Goal: Find contact information: Find contact information

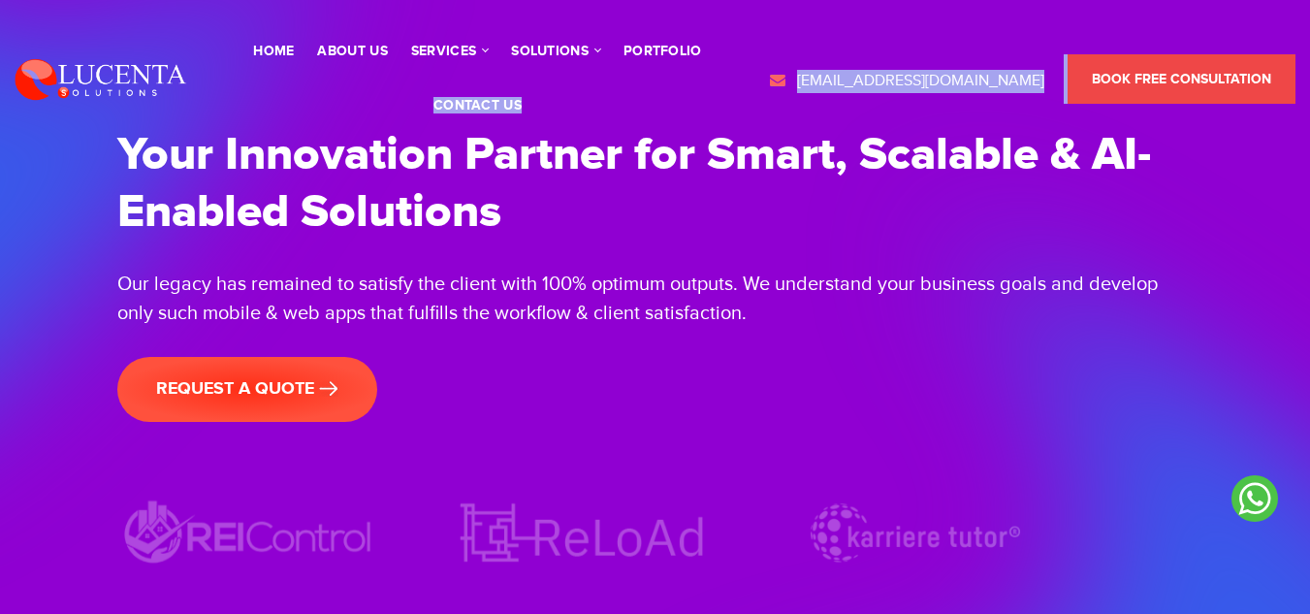
drag, startPoint x: 778, startPoint y: 74, endPoint x: 1082, endPoint y: 82, distance: 303.6
click at [1082, 82] on div "Home About Us services CRM/ERP Salesforce | Podio | Ofbiz Web Development PHP |…" at bounding box center [655, 78] width 1310 height 109
copy div "contact us [EMAIL_ADDRESS][DOMAIN_NAME]"
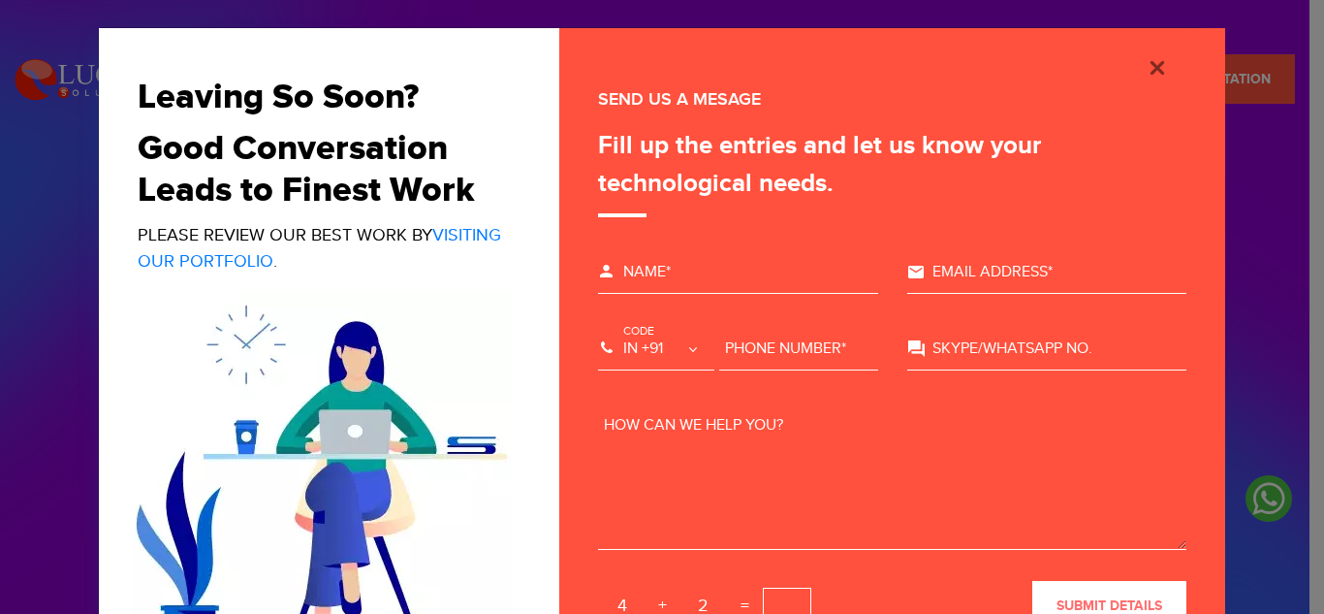
click at [1212, 138] on div "Please wait... Thank you for your request submission. We will contact you soon.…" at bounding box center [892, 358] width 666 height 660
click at [1157, 69] on img "Close" at bounding box center [1157, 67] width 23 height 23
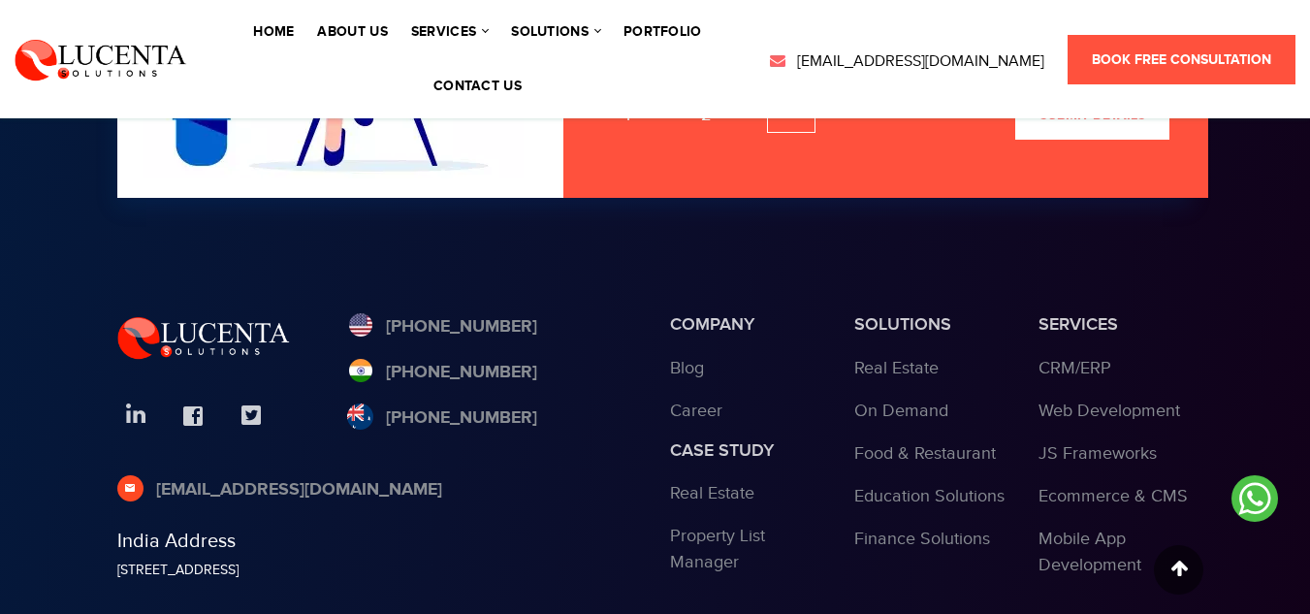
scroll to position [5976, 0]
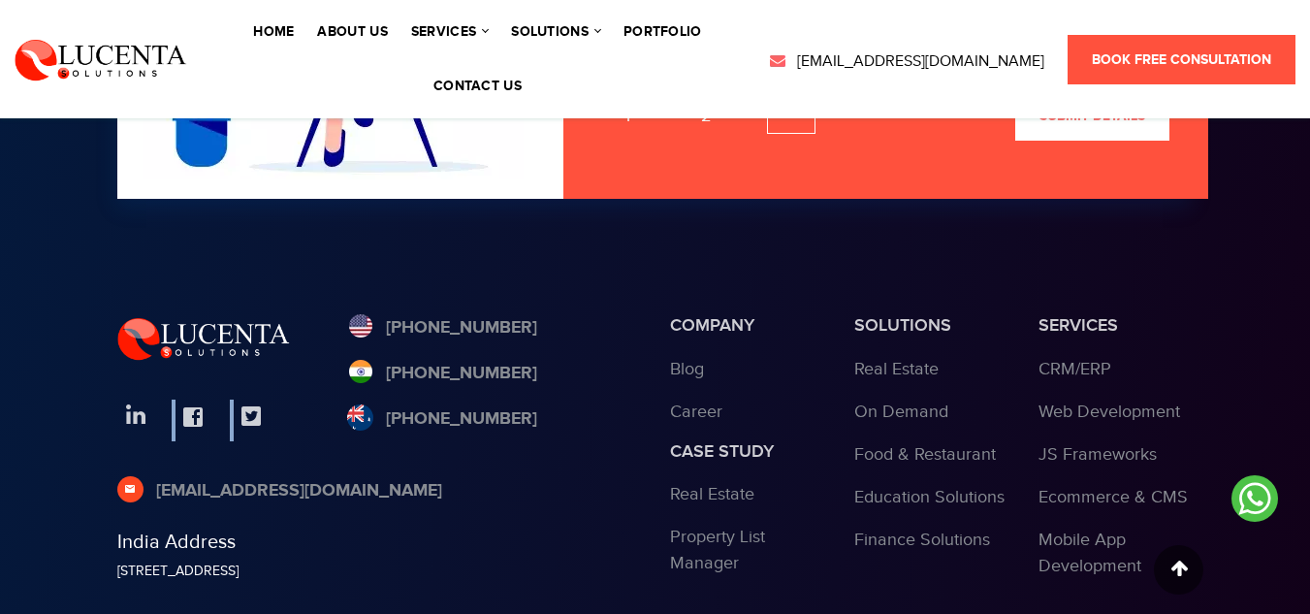
drag, startPoint x: 325, startPoint y: 277, endPoint x: 516, endPoint y: 298, distance: 192.1
click at [516, 315] on div "[PHONE_NUMBER] [PHONE_NUMBER] [PHONE_NUMBER] [EMAIL_ADDRESS][DOMAIN_NAME] India…" at bounding box center [379, 498] width 553 height 366
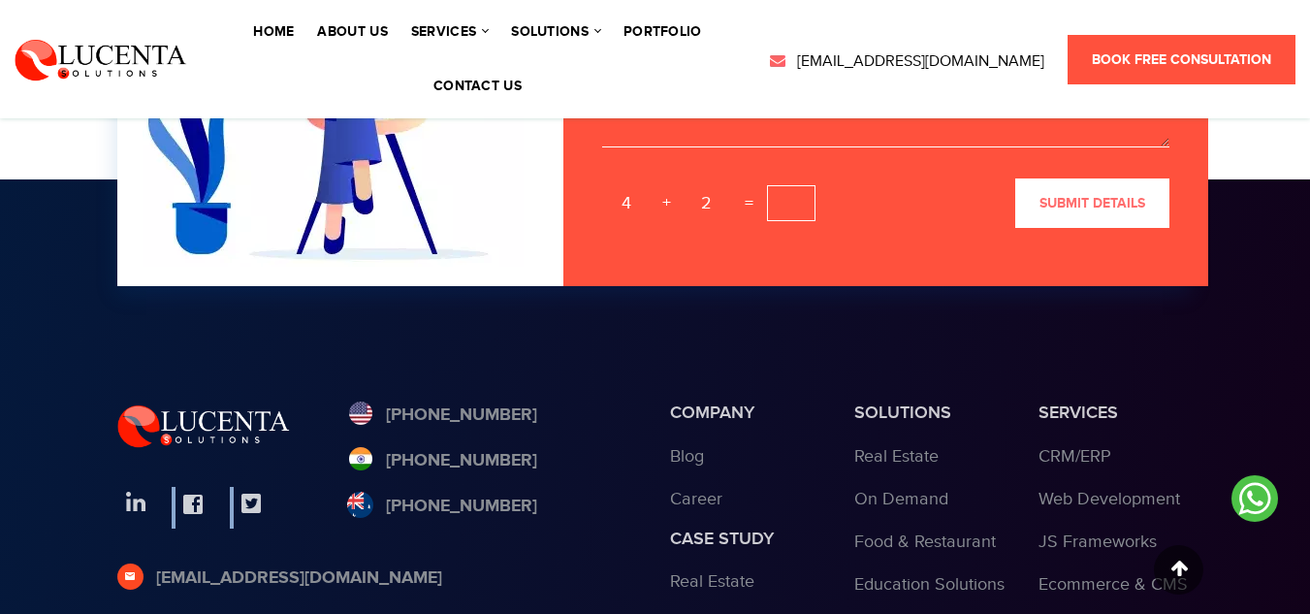
scroll to position [5890, 0]
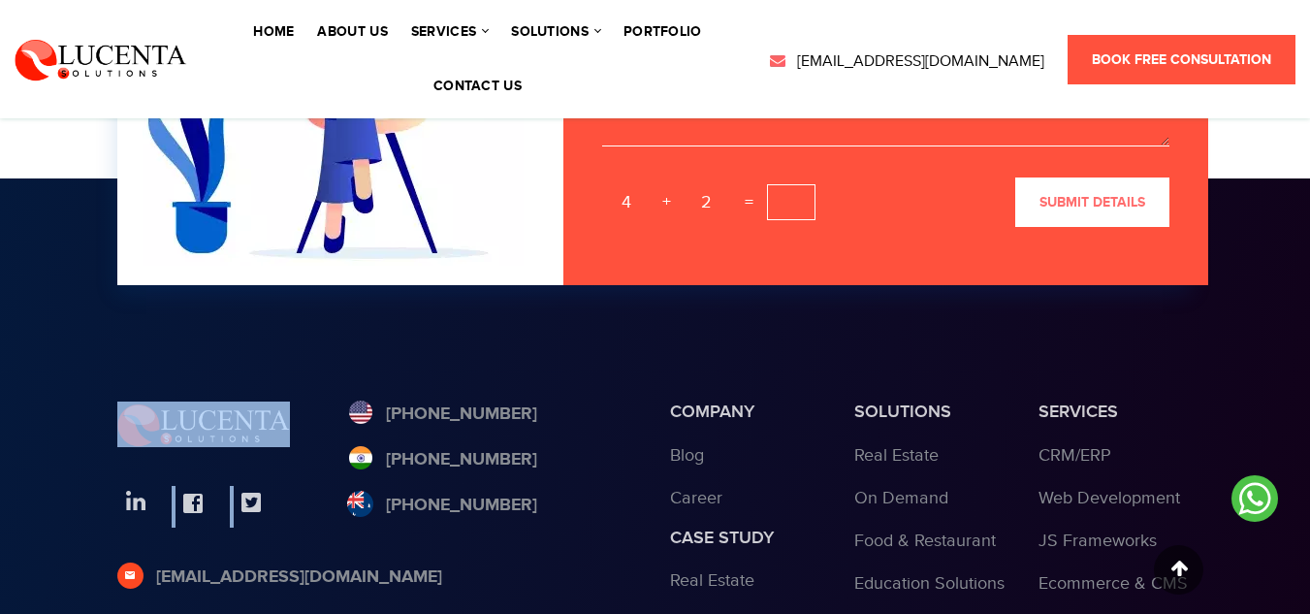
drag, startPoint x: 293, startPoint y: 327, endPoint x: 526, endPoint y: 452, distance: 265.0
click at [526, 452] on footer "[PHONE_NUMBER] [PHONE_NUMBER] [PHONE_NUMBER] [EMAIL_ADDRESS][DOMAIN_NAME] India…" at bounding box center [655, 545] width 1310 height 734
copy div
click at [1, 472] on footer "[PHONE_NUMBER] [PHONE_NUMBER] [PHONE_NUMBER] [EMAIL_ADDRESS][DOMAIN_NAME] India…" at bounding box center [655, 545] width 1310 height 734
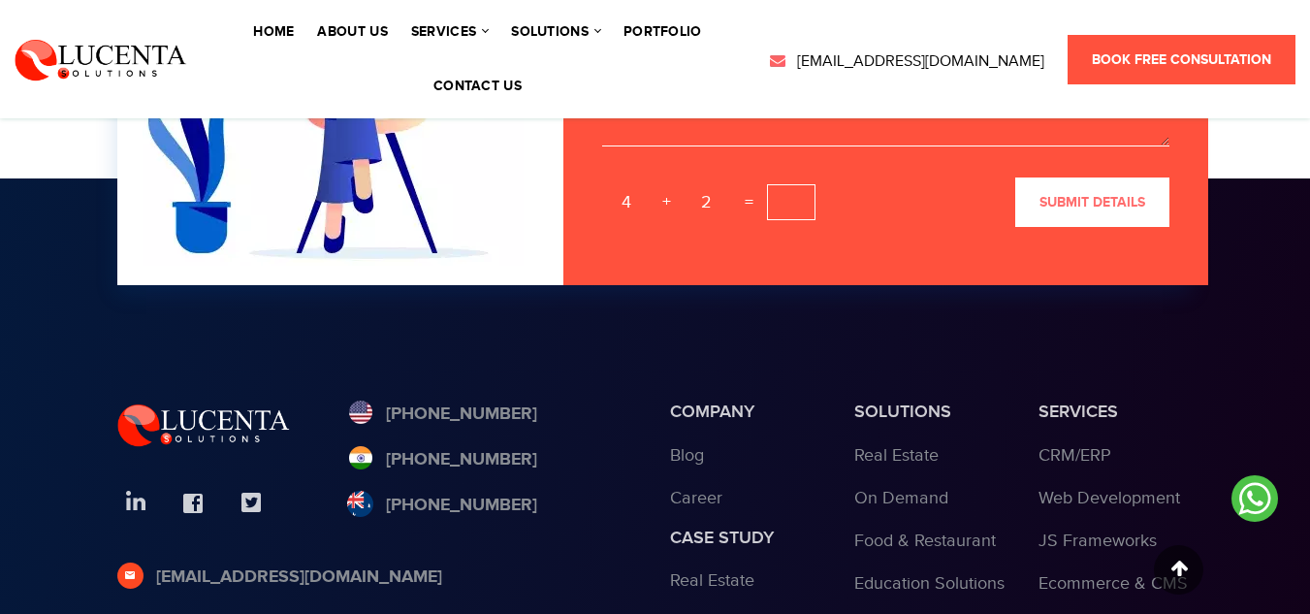
drag, startPoint x: 477, startPoint y: 527, endPoint x: 488, endPoint y: 497, distance: 31.9
click at [488, 497] on div "[PHONE_NUMBER] [PHONE_NUMBER] [PHONE_NUMBER] [EMAIL_ADDRESS][DOMAIN_NAME] India…" at bounding box center [379, 584] width 553 height 366
click at [447, 564] on div "[EMAIL_ADDRESS][DOMAIN_NAME]" at bounding box center [378, 587] width 523 height 46
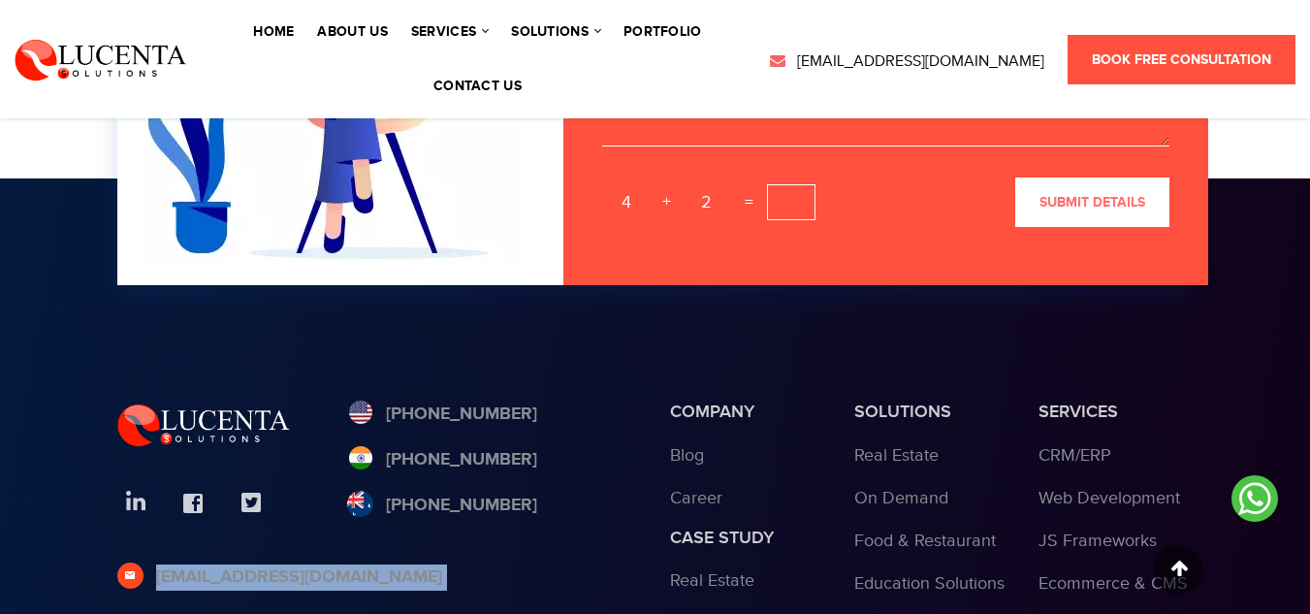
click at [447, 564] on div "[EMAIL_ADDRESS][DOMAIN_NAME]" at bounding box center [378, 587] width 523 height 46
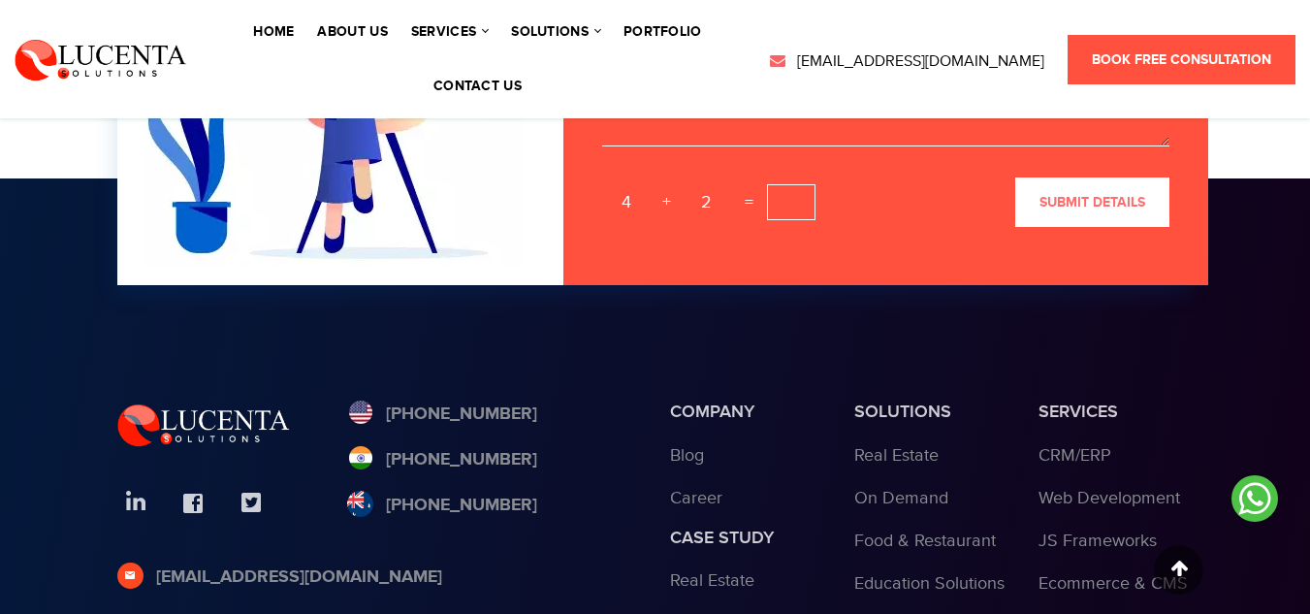
drag, startPoint x: 580, startPoint y: 313, endPoint x: 585, endPoint y: 302, distance: 11.7
click at [585, 302] on footer "[PHONE_NUMBER] [PHONE_NUMBER] [PHONE_NUMBER] [EMAIL_ADDRESS][DOMAIN_NAME] India…" at bounding box center [655, 545] width 1310 height 734
click at [16, 459] on footer "[PHONE_NUMBER] [PHONE_NUMBER] [PHONE_NUMBER] [EMAIL_ADDRESS][DOMAIN_NAME] India…" at bounding box center [655, 545] width 1310 height 734
click at [580, 463] on div "[PHONE_NUMBER] [PHONE_NUMBER] [PHONE_NUMBER]" at bounding box center [494, 469] width 294 height 137
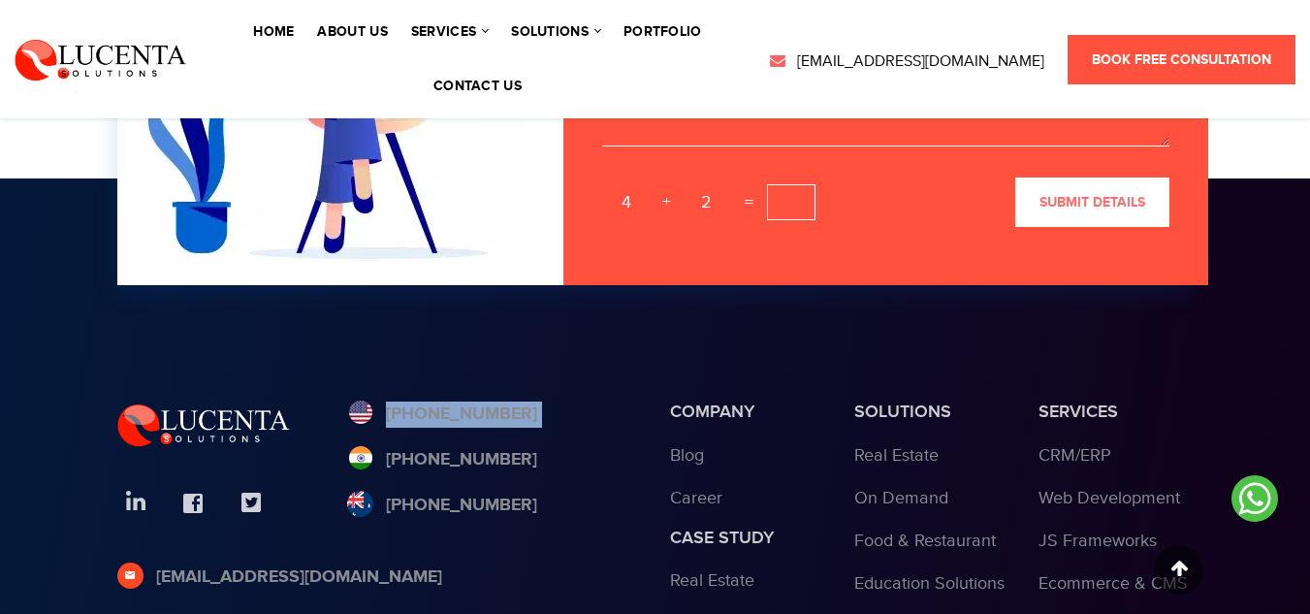
click at [580, 463] on div "[PHONE_NUMBER] [PHONE_NUMBER] [PHONE_NUMBER]" at bounding box center [494, 469] width 294 height 137
copy div "[PHONE_NUMBER]"
click at [715, 567] on ul "Real Estate Property List Manager" at bounding box center [747, 614] width 155 height 95
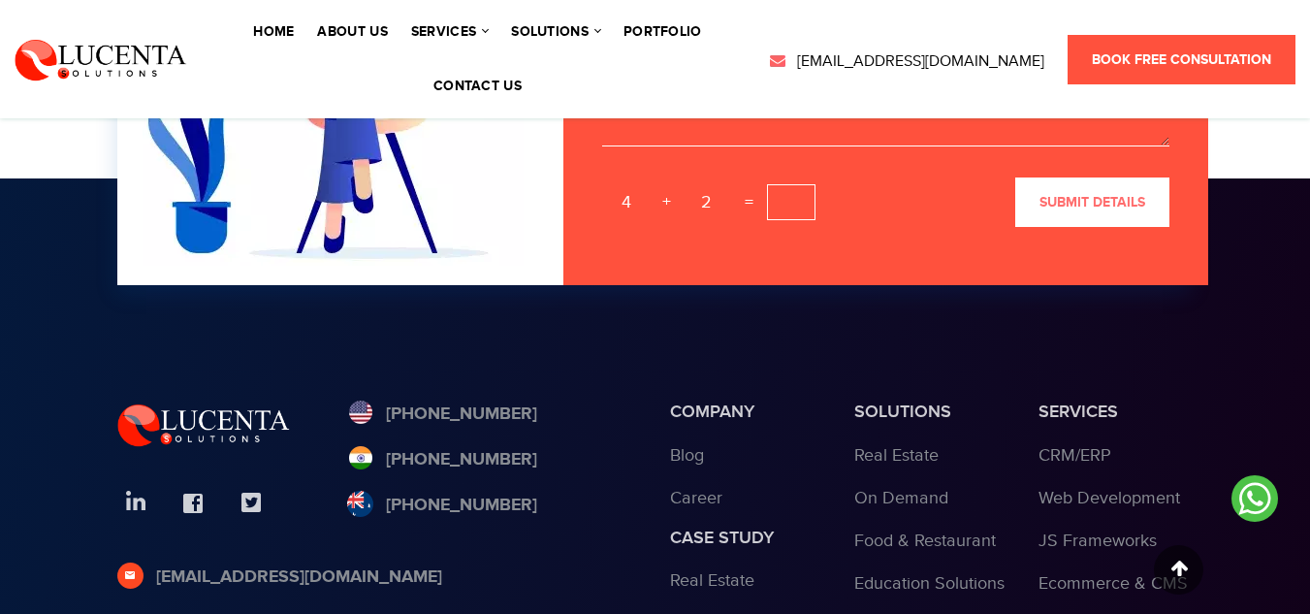
click at [561, 416] on div "[PHONE_NUMBER] [PHONE_NUMBER] [PHONE_NUMBER]" at bounding box center [494, 469] width 294 height 137
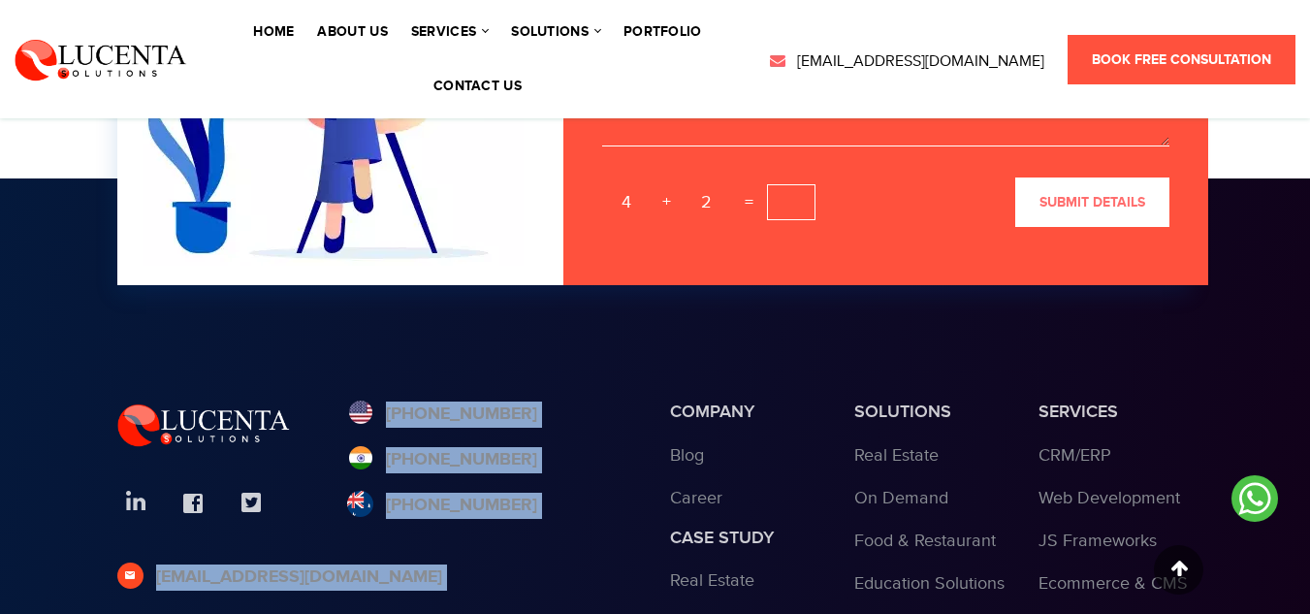
drag, startPoint x: 561, startPoint y: 416, endPoint x: 560, endPoint y: 526, distance: 110.5
click at [560, 526] on div "[PHONE_NUMBER] [PHONE_NUMBER] [PHONE_NUMBER] [EMAIL_ADDRESS][DOMAIN_NAME] India…" at bounding box center [379, 584] width 553 height 366
click at [560, 564] on div "[EMAIL_ADDRESS][DOMAIN_NAME]" at bounding box center [378, 587] width 523 height 46
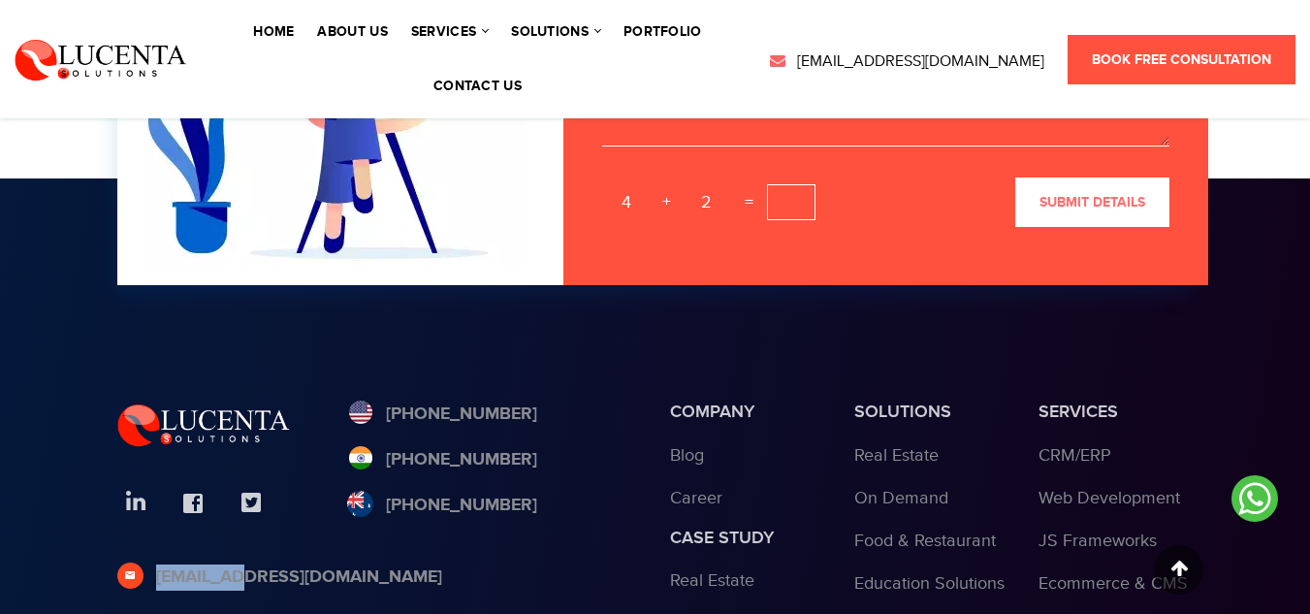
click at [560, 564] on div "[EMAIL_ADDRESS][DOMAIN_NAME]" at bounding box center [378, 587] width 523 height 46
click at [600, 401] on div "[PHONE_NUMBER] [PHONE_NUMBER] [PHONE_NUMBER]" at bounding box center [494, 469] width 294 height 137
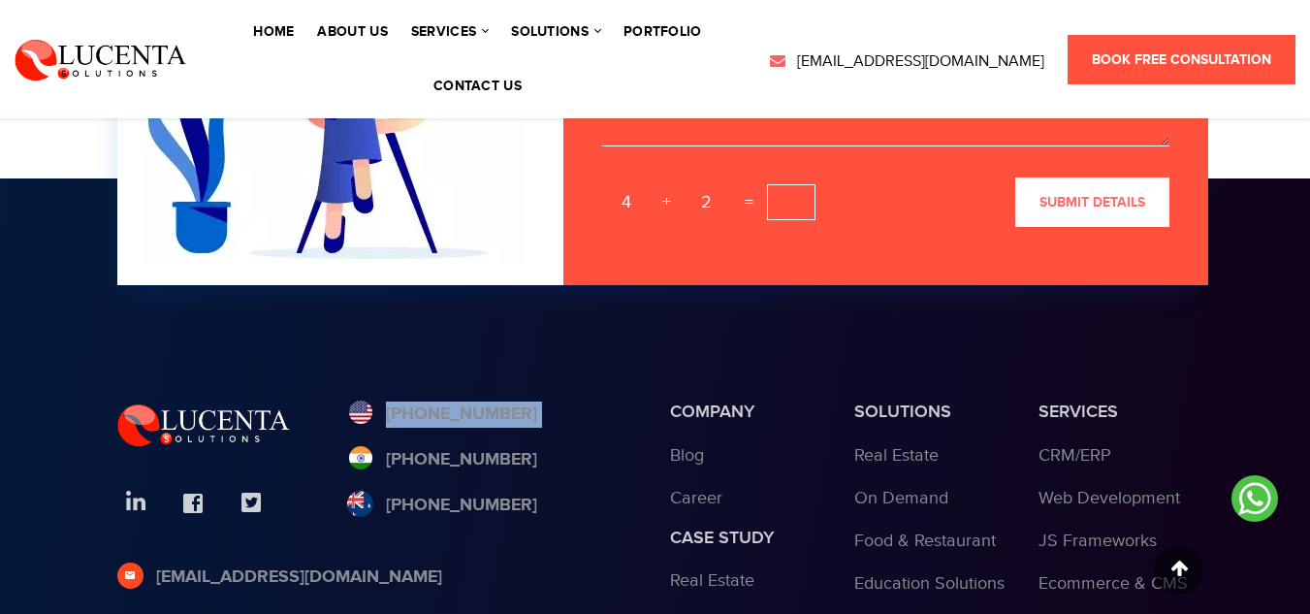
click at [600, 401] on div "[PHONE_NUMBER] [PHONE_NUMBER] [PHONE_NUMBER]" at bounding box center [494, 469] width 294 height 137
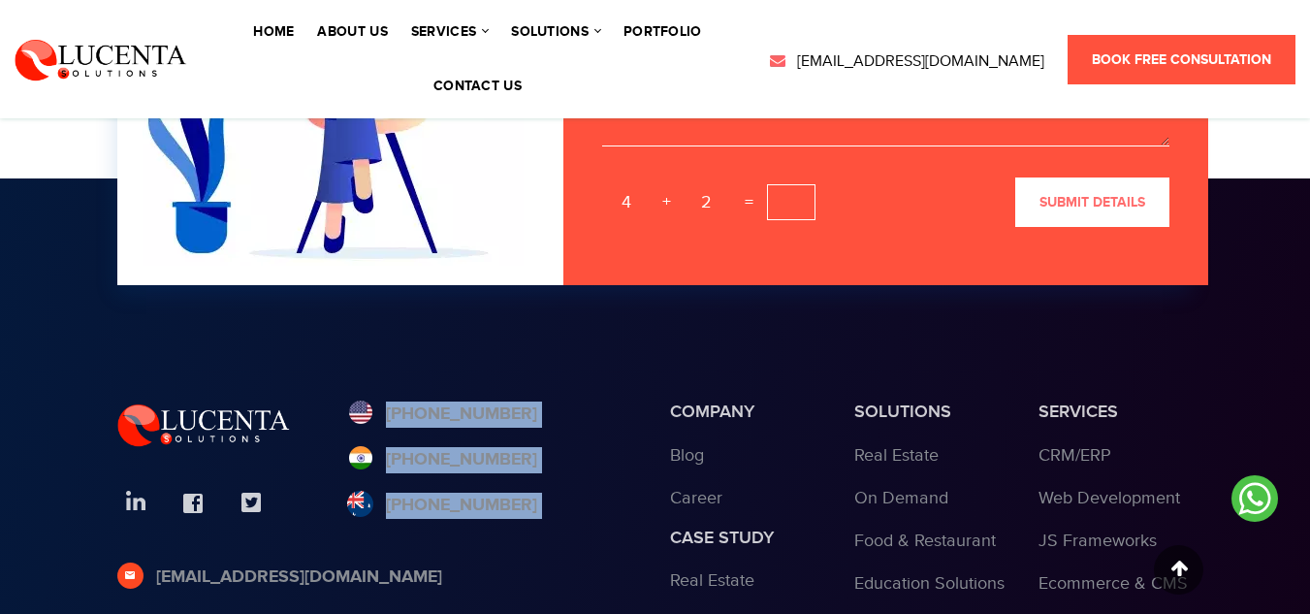
drag, startPoint x: 600, startPoint y: 362, endPoint x: 587, endPoint y: 504, distance: 143.1
click at [587, 504] on div "[PHONE_NUMBER] [PHONE_NUMBER] [PHONE_NUMBER]" at bounding box center [494, 482] width 323 height 163
copy div "[PHONE_NUMBER] [PHONE_NUMBER] [PHONE_NUMBER]"
click at [1, 458] on footer "[PHONE_NUMBER] [PHONE_NUMBER] [PHONE_NUMBER] [EMAIL_ADDRESS][DOMAIN_NAME] India…" at bounding box center [655, 545] width 1310 height 734
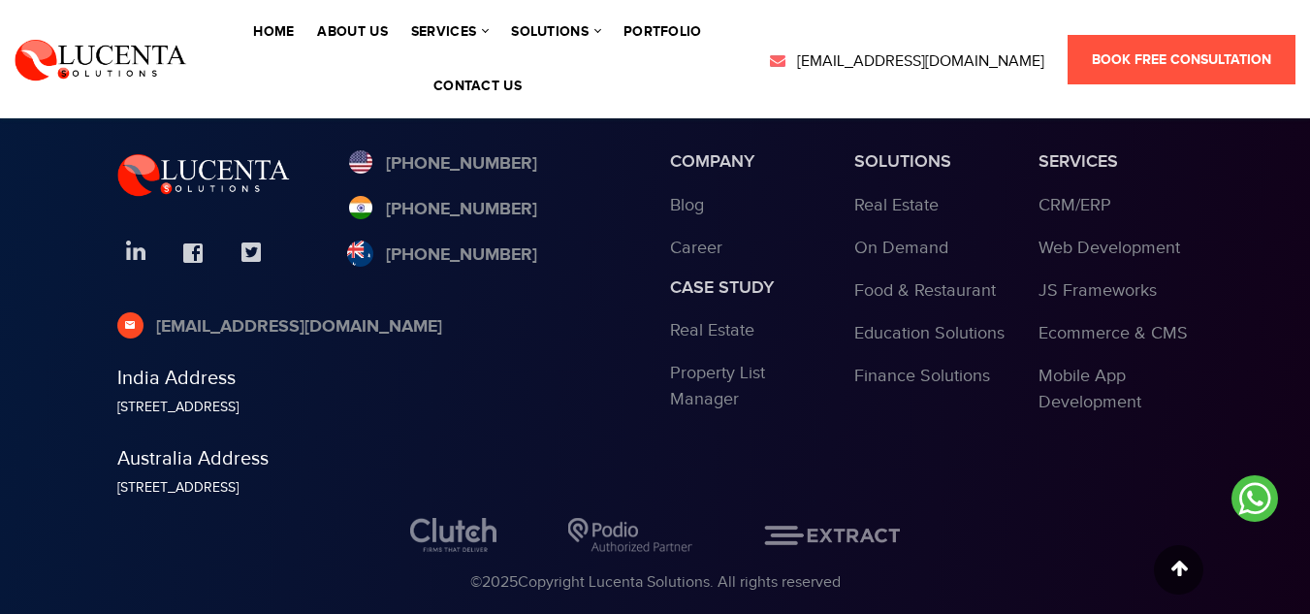
scroll to position [6141, 0]
click at [15, 424] on footer "[PHONE_NUMBER] [PHONE_NUMBER] [PHONE_NUMBER] [EMAIL_ADDRESS][DOMAIN_NAME] India…" at bounding box center [655, 294] width 1310 height 734
